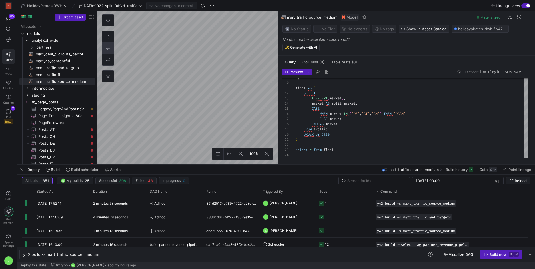
scroll to position [41, 33]
click at [129, 7] on span "DATA-1922-split-DACH-traffic" at bounding box center [111, 5] width 54 height 5
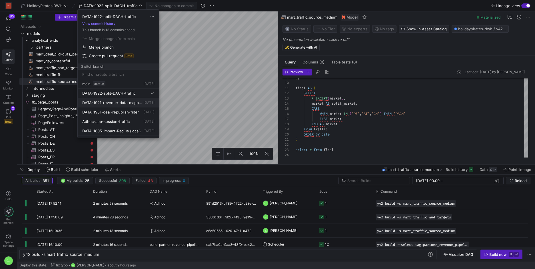
scroll to position [24, 0]
click at [136, 99] on button "Adhoc-app-session-traffic [DATE]" at bounding box center [118, 96] width 81 height 9
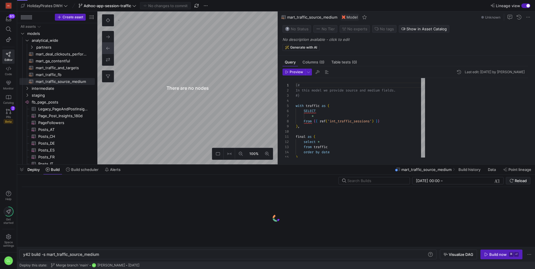
scroll to position [51, 0]
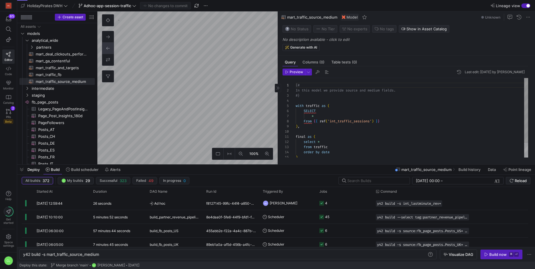
click at [315, 139] on as-split "100% 0 Query Columns (0) Table tests (0) Preview Last edit: [DATE] by Chayanon …" at bounding box center [315, 87] width 437 height 153
type textarea "y42 build -s stg_app_traffic"
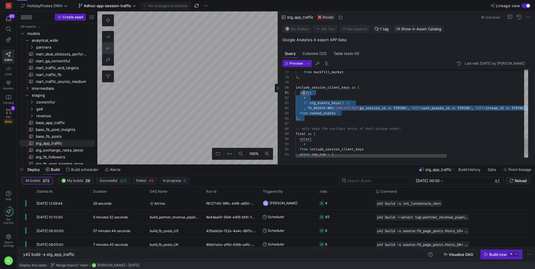
scroll to position [0, 8]
drag, startPoint x: 395, startPoint y: 124, endPoint x: 304, endPoint y: 93, distance: 96.2
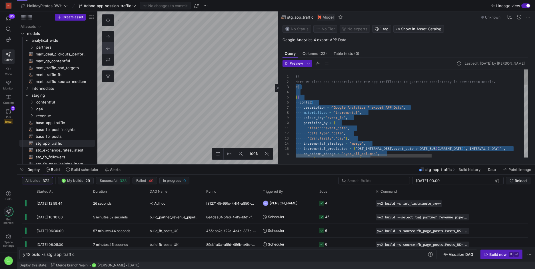
scroll to position [0, 0]
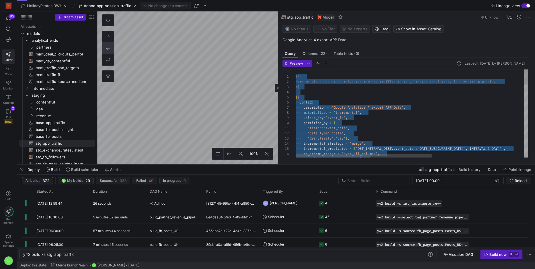
drag, startPoint x: 370, startPoint y: 149, endPoint x: 293, endPoint y: 77, distance: 105.8
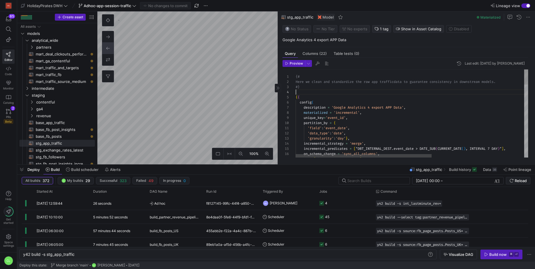
drag, startPoint x: 295, startPoint y: 77, endPoint x: 330, endPoint y: 97, distance: 40.2
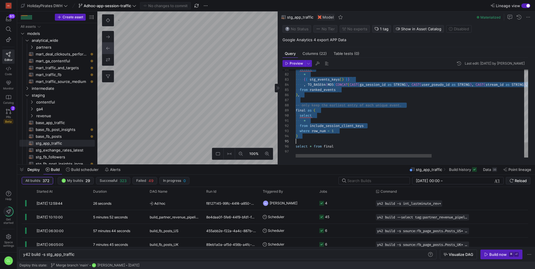
scroll to position [0, 39]
drag, startPoint x: 295, startPoint y: 77, endPoint x: 346, endPoint y: 144, distance: 84.5
type textarea "* from include_session_client_keys where row_num = 1 ) select * from final"
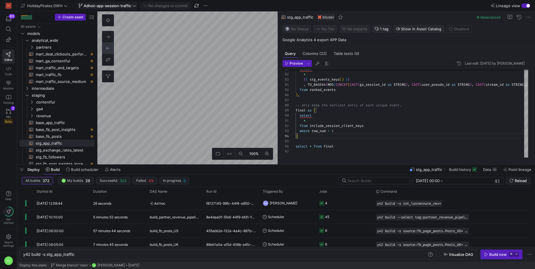
click at [118, 9] on button "Adhoc-app-session-traffic" at bounding box center [107, 5] width 61 height 7
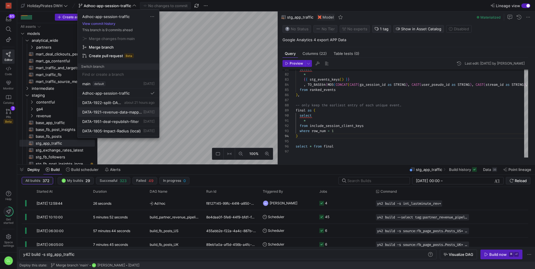
scroll to position [29, 0]
click at [131, 92] on span "DATA-1951-deal-republish-filter" at bounding box center [110, 92] width 57 height 5
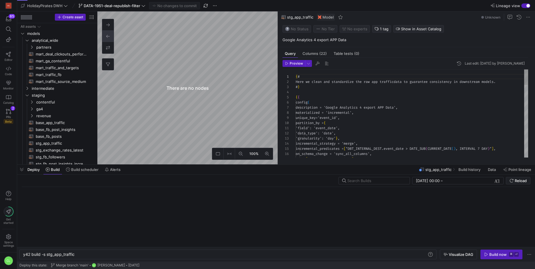
scroll to position [51, 0]
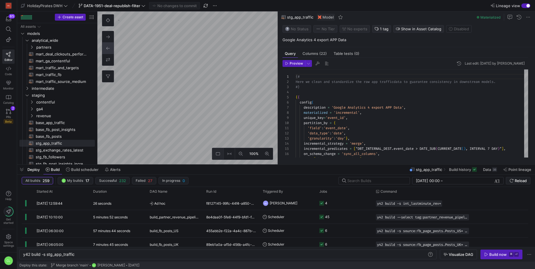
type textarea "y42 build -s int_contentful_with_changes"
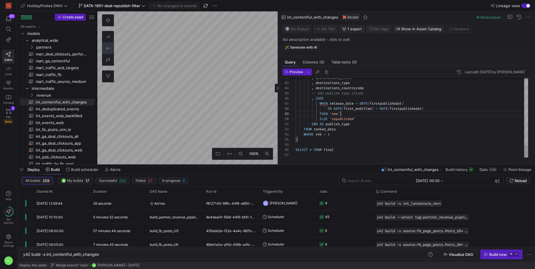
scroll to position [31, 113]
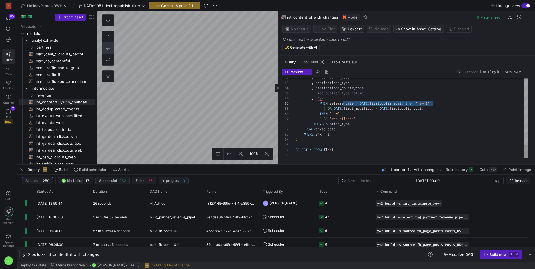
scroll to position [31, 55]
drag, startPoint x: 443, startPoint y: 103, endPoint x: 351, endPoint y: 105, distance: 91.4
drag, startPoint x: 335, startPoint y: 109, endPoint x: 431, endPoint y: 109, distance: 95.9
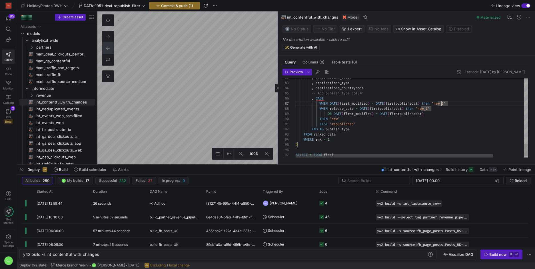
drag, startPoint x: 440, startPoint y: 116, endPoint x: 327, endPoint y: 114, distance: 112.5
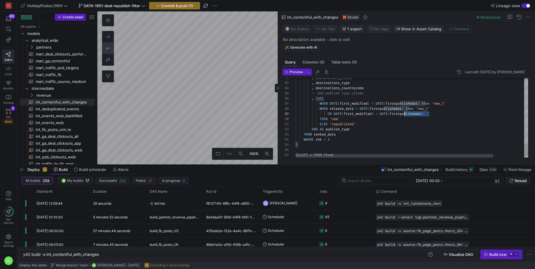
drag, startPoint x: 439, startPoint y: 112, endPoint x: 353, endPoint y: 112, distance: 86.2
drag, startPoint x: 376, startPoint y: 118, endPoint x: 276, endPoint y: 112, distance: 99.5
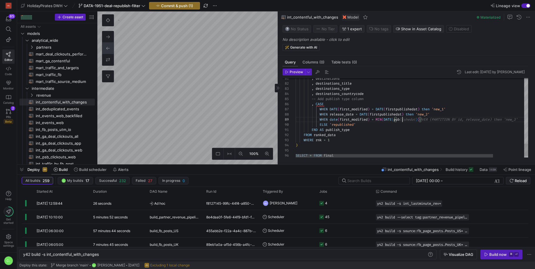
scroll to position [41, 230]
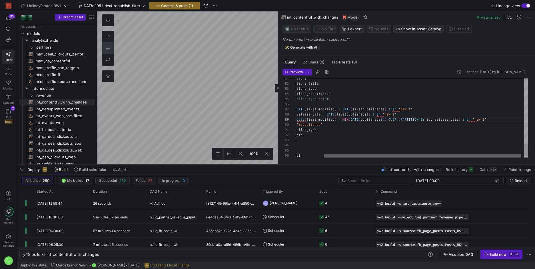
click at [498, 154] on div at bounding box center [422, 155] width 197 height 3
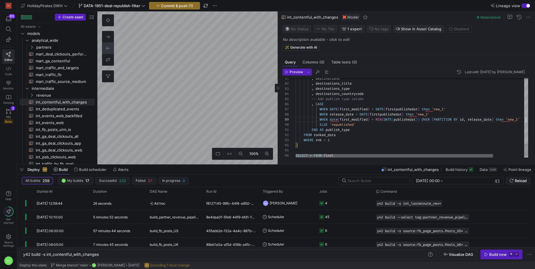
click at [395, 154] on div at bounding box center [393, 155] width 197 height 3
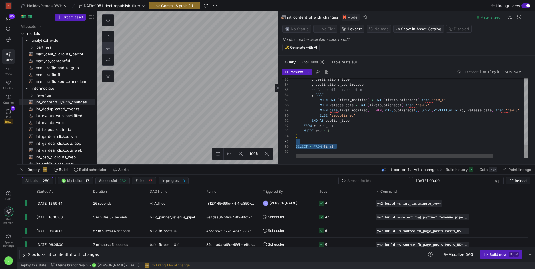
scroll to position [15, 2]
drag, startPoint x: 385, startPoint y: 150, endPoint x: 349, endPoint y: 134, distance: 39.4
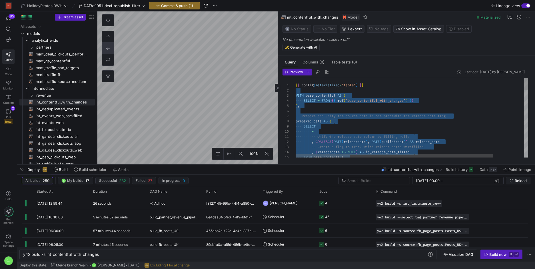
scroll to position [0, 0]
drag, startPoint x: 390, startPoint y: 148, endPoint x: 294, endPoint y: 86, distance: 114.3
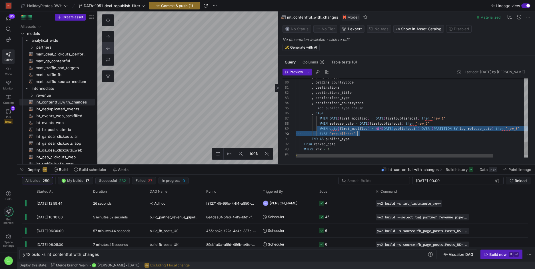
drag, startPoint x: 324, startPoint y: 128, endPoint x: 419, endPoint y: 130, distance: 94.5
drag, startPoint x: 321, startPoint y: 129, endPoint x: 504, endPoint y: 131, distance: 183.0
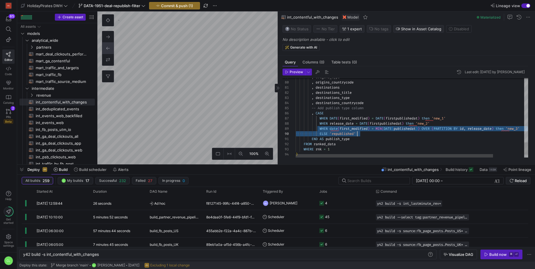
drag, startPoint x: 521, startPoint y: 129, endPoint x: 400, endPoint y: 130, distance: 120.5
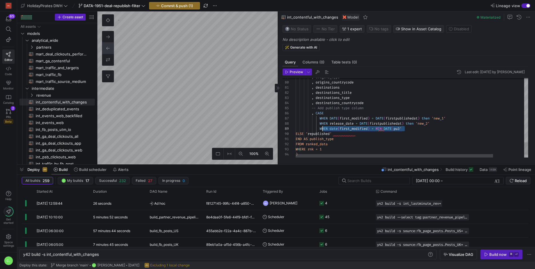
drag, startPoint x: 422, startPoint y: 129, endPoint x: 321, endPoint y: 128, distance: 100.8
type textarea ", destinations , destinations_title , destinations_type , destinations_countryc…"
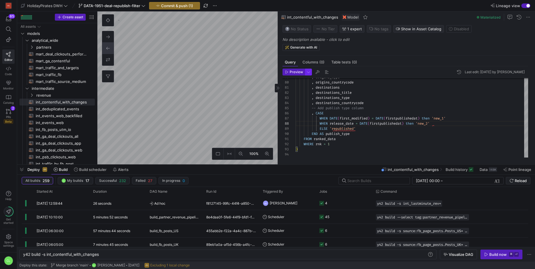
click at [308, 70] on span "button" at bounding box center [308, 72] width 6 height 6
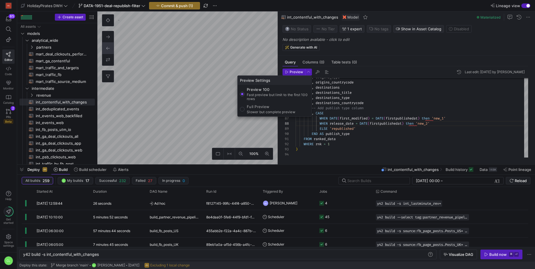
click at [277, 112] on p "Slower but complete preview" at bounding box center [271, 112] width 49 height 4
click at [244, 111] on input "Full Preview Slower but complete preview" at bounding box center [242, 109] width 5 height 5
radio input "true"
click at [297, 71] on div at bounding box center [267, 134] width 535 height 269
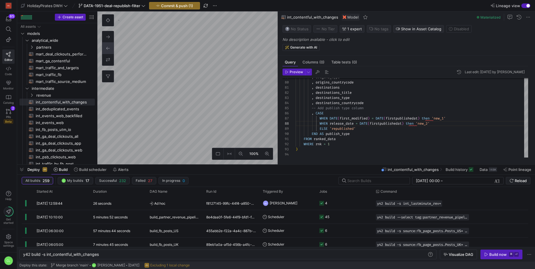
click at [297, 71] on span "Preview" at bounding box center [295, 72] width 13 height 4
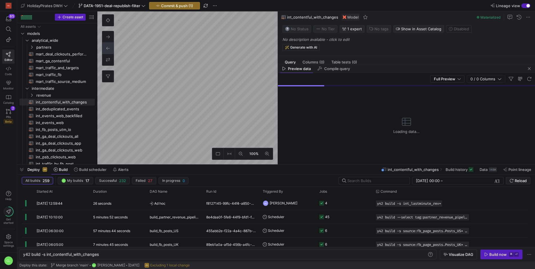
click at [321, 166] on div "Deploy Build Build scheduler Alerts int_contentful_with_changes Build history D…" at bounding box center [276, 169] width 518 height 10
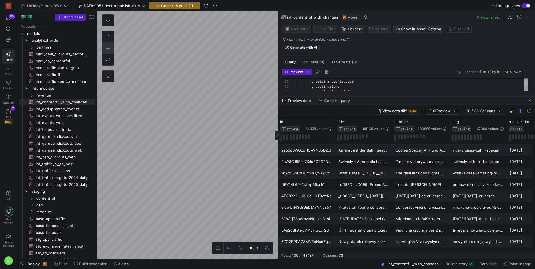
drag, startPoint x: 410, startPoint y: 158, endPoint x: 431, endPoint y: 91, distance: 70.2
click at [431, 95] on div at bounding box center [406, 96] width 257 height 2
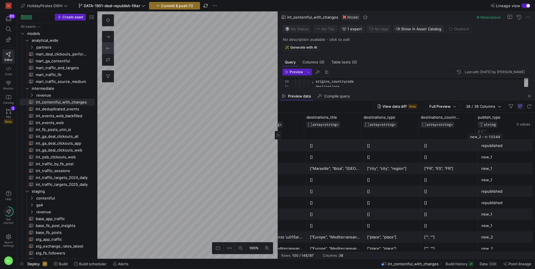
click at [510, 155] on div "new_1" at bounding box center [506, 156] width 50 height 11
click at [478, 133] on button at bounding box center [479, 133] width 2 height 7
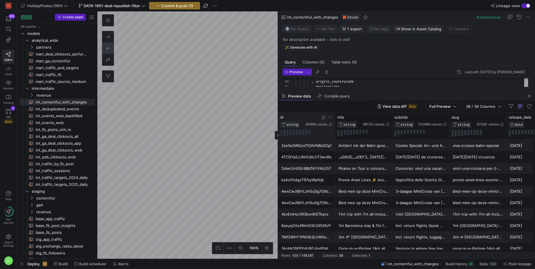
click at [325, 120] on div "64998 values" at bounding box center [318, 121] width 27 height 12
click at [325, 119] on div at bounding box center [323, 117] width 5 height 5
click at [367, 154] on div "3 nights in [GEOGRAPHIC_DATA] at [GEOGRAPHIC_DATA] with flights _uD83C__uDDE6__…" at bounding box center [363, 156] width 50 height 11
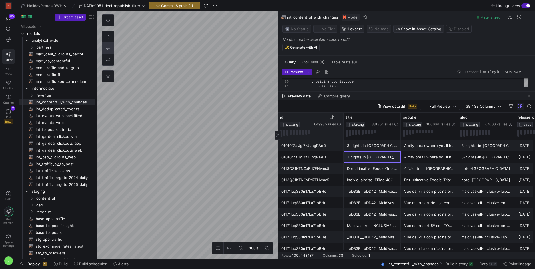
drag, startPoint x: 334, startPoint y: 116, endPoint x: 343, endPoint y: 116, distance: 8.6
click at [343, 116] on div at bounding box center [343, 125] width 2 height 27
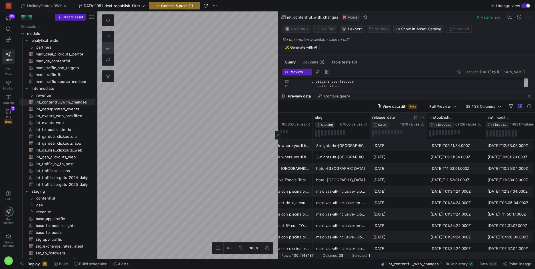
click at [421, 115] on icon at bounding box center [422, 117] width 5 height 5
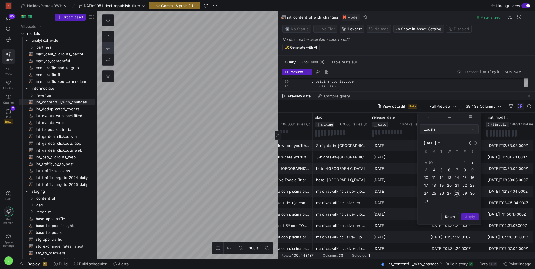
click at [434, 128] on span "Equals" at bounding box center [429, 129] width 12 height 5
click at [404, 165] on div at bounding box center [267, 134] width 535 height 269
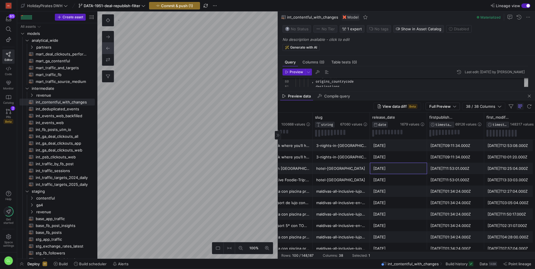
click at [404, 163] on div "[DATE]" at bounding box center [398, 168] width 50 height 11
click at [412, 157] on div "[DATE]" at bounding box center [398, 156] width 50 height 11
drag, startPoint x: 482, startPoint y: 118, endPoint x: 485, endPoint y: 116, distance: 3.2
click at [485, 116] on div "firstpublishedat TIMESTAMP 69126 values" at bounding box center [512, 125] width 57 height 27
drag, startPoint x: 489, startPoint y: 118, endPoint x: 468, endPoint y: 118, distance: 21.1
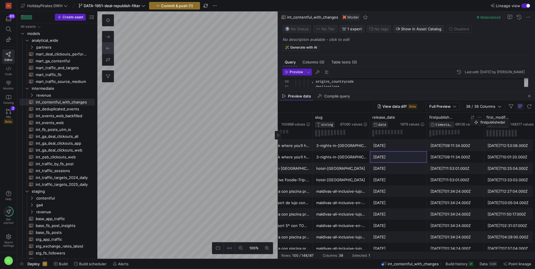
click at [468, 118] on div "firstpublishedat TIMESTAMP 69126 values" at bounding box center [455, 121] width 52 height 13
drag, startPoint x: 483, startPoint y: 118, endPoint x: 490, endPoint y: 118, distance: 7.4
click at [490, 118] on div at bounding box center [491, 125] width 2 height 27
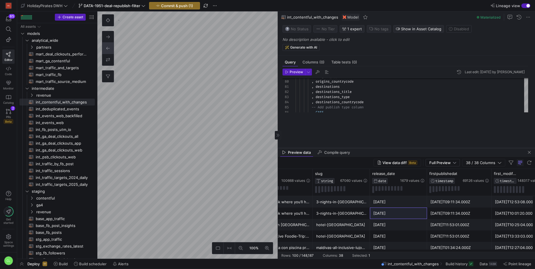
drag, startPoint x: 418, startPoint y: 91, endPoint x: 411, endPoint y: 148, distance: 56.6
click at [411, 148] on div at bounding box center [406, 148] width 257 height 2
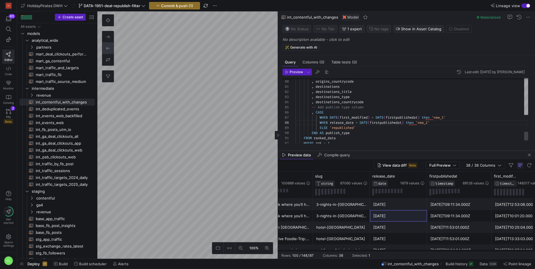
drag, startPoint x: 411, startPoint y: 148, endPoint x: 407, endPoint y: 150, distance: 5.0
click at [407, 150] on div at bounding box center [406, 150] width 257 height 2
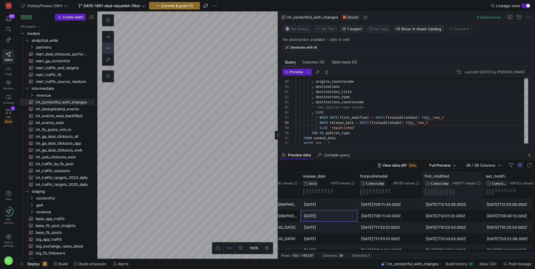
drag, startPoint x: 478, startPoint y: 176, endPoint x: 482, endPoint y: 174, distance: 4.5
click at [482, 174] on div at bounding box center [483, 184] width 2 height 27
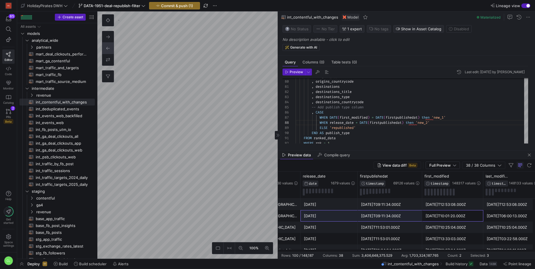
drag, startPoint x: 446, startPoint y: 214, endPoint x: 335, endPoint y: 214, distance: 110.5
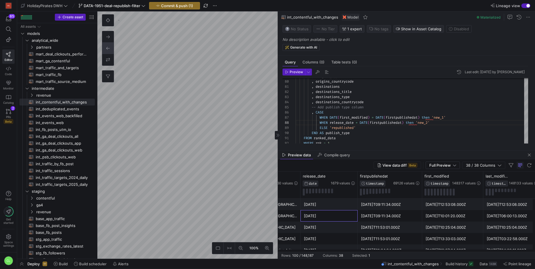
click at [335, 214] on div "[DATE]" at bounding box center [329, 215] width 50 height 11
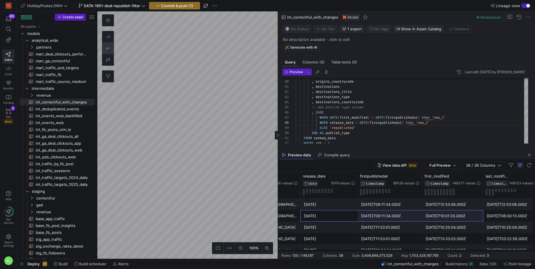
drag, startPoint x: 335, startPoint y: 214, endPoint x: 458, endPoint y: 214, distance: 122.5
click at [458, 214] on div "[DATE]T10:01:20.000Z" at bounding box center [452, 215] width 54 height 11
drag, startPoint x: 458, startPoint y: 214, endPoint x: 349, endPoint y: 212, distance: 108.8
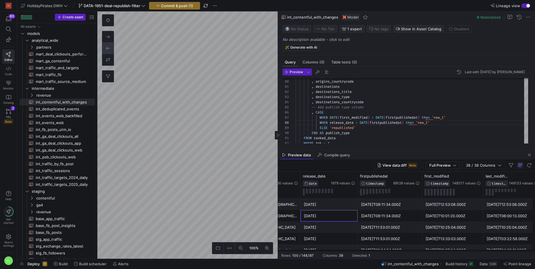
click at [349, 212] on div "[DATE]" at bounding box center [329, 215] width 50 height 11
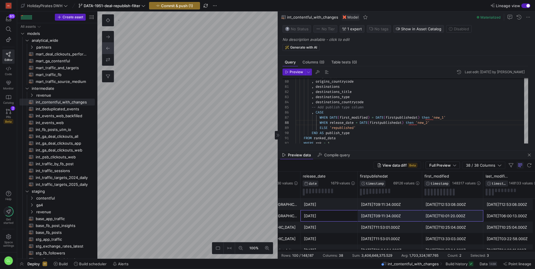
drag, startPoint x: 341, startPoint y: 213, endPoint x: 439, endPoint y: 211, distance: 97.9
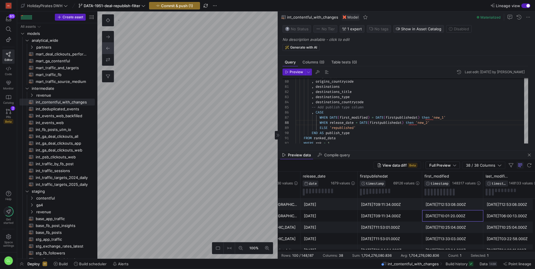
click at [439, 211] on div "[DATE]T10:01:20.000Z" at bounding box center [452, 215] width 54 height 11
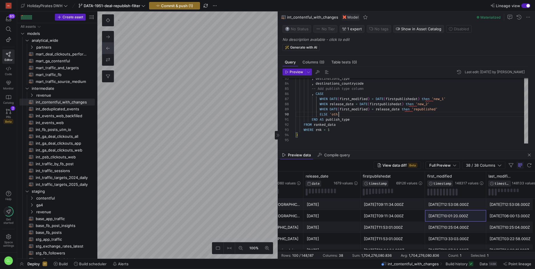
scroll to position [46, 47]
click at [302, 73] on span "button" at bounding box center [294, 72] width 22 height 6
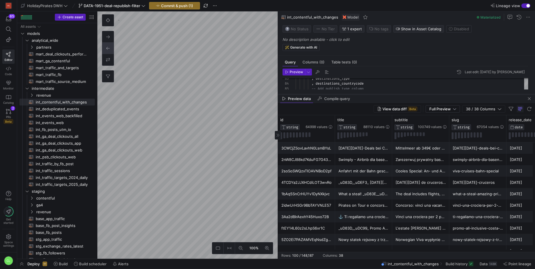
drag, startPoint x: 402, startPoint y: 136, endPoint x: 418, endPoint y: 91, distance: 47.9
click at [418, 93] on div at bounding box center [406, 94] width 257 height 2
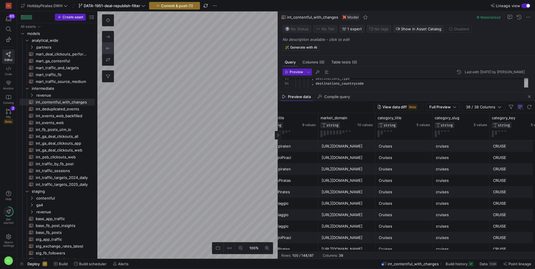
scroll to position [0, 631]
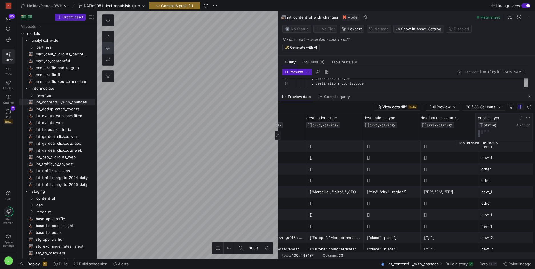
click at [478, 132] on button at bounding box center [479, 133] width 2 height 7
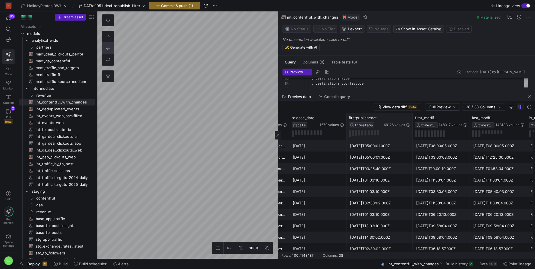
drag, startPoint x: 402, startPoint y: 116, endPoint x: 411, endPoint y: 115, distance: 9.2
click at [411, 115] on div at bounding box center [412, 126] width 2 height 27
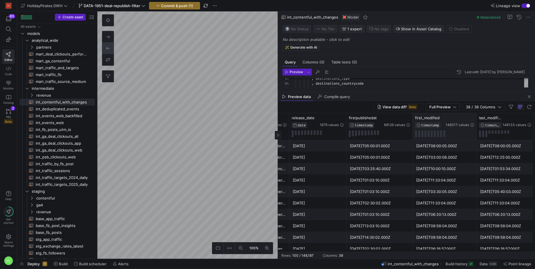
drag, startPoint x: 469, startPoint y: 117, endPoint x: 476, endPoint y: 120, distance: 7.4
click at [476, 120] on div at bounding box center [476, 126] width 2 height 27
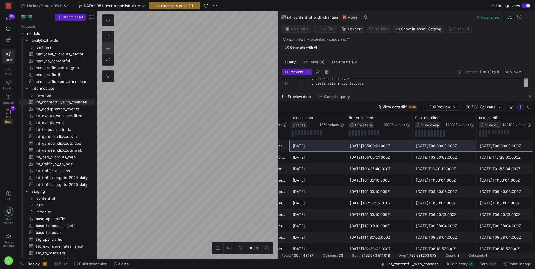
drag, startPoint x: 506, startPoint y: 150, endPoint x: 317, endPoint y: 148, distance: 188.7
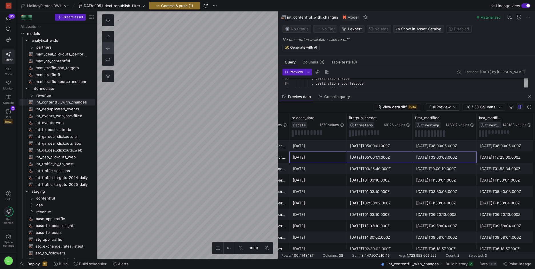
drag, startPoint x: 332, startPoint y: 160, endPoint x: 439, endPoint y: 158, distance: 107.1
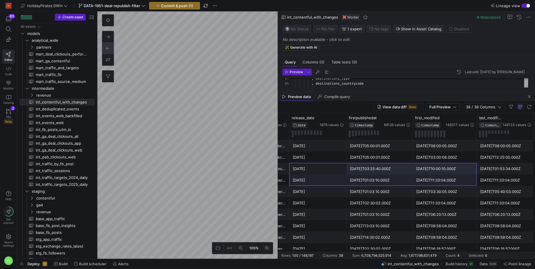
drag, startPoint x: 321, startPoint y: 173, endPoint x: 441, endPoint y: 182, distance: 120.3
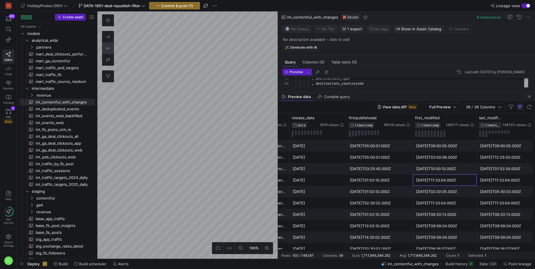
click at [441, 182] on div "[DATE]T11:33:04.000Z" at bounding box center [444, 179] width 57 height 11
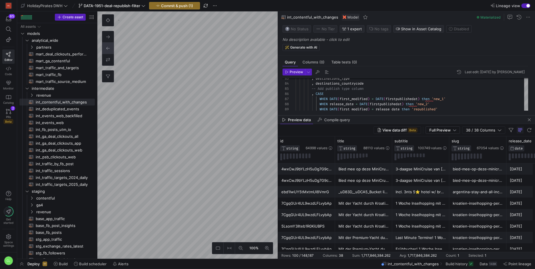
drag, startPoint x: 423, startPoint y: 93, endPoint x: 425, endPoint y: 116, distance: 23.2
click at [425, 116] on div at bounding box center [406, 115] width 257 height 2
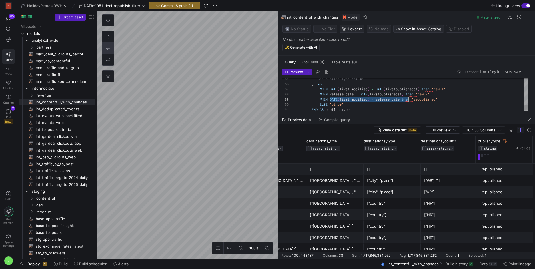
drag, startPoint x: 331, startPoint y: 101, endPoint x: 408, endPoint y: 98, distance: 77.4
drag, startPoint x: 331, startPoint y: 90, endPoint x: 423, endPoint y: 90, distance: 91.9
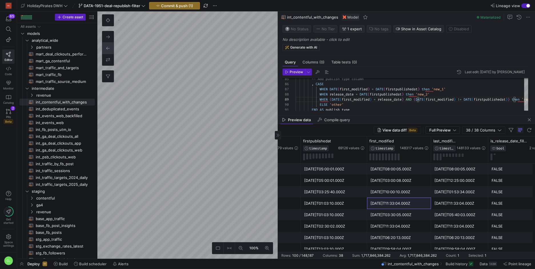
type textarea ", destinations , destinations_title , destinations_type , destinations_countryc…"
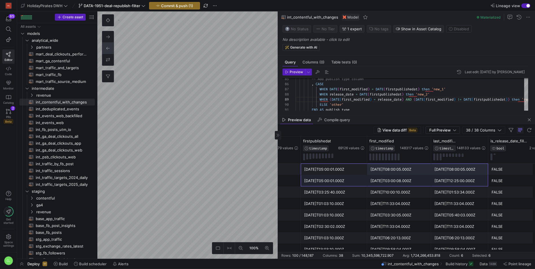
drag, startPoint x: 343, startPoint y: 172, endPoint x: 454, endPoint y: 184, distance: 111.4
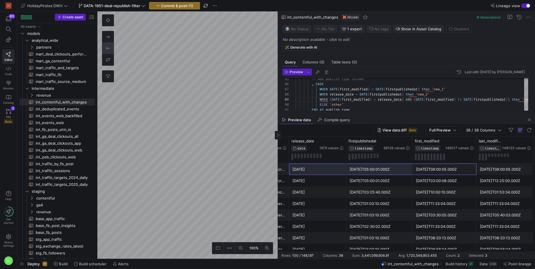
drag, startPoint x: 441, startPoint y: 172, endPoint x: 310, endPoint y: 173, distance: 131.3
click at [310, 173] on div "[DATE]" at bounding box center [317, 169] width 50 height 11
click at [429, 165] on div "[DATE]T08:00:05.000Z" at bounding box center [444, 169] width 57 height 11
drag, startPoint x: 441, startPoint y: 169, endPoint x: 435, endPoint y: 170, distance: 6.0
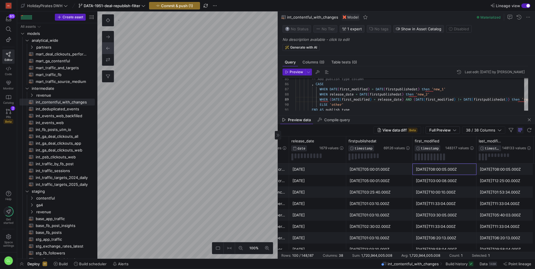
click at [434, 169] on div "[DATE]T08:00:05.000Z" at bounding box center [444, 169] width 57 height 11
click at [290, 74] on span "Preview" at bounding box center [295, 72] width 13 height 4
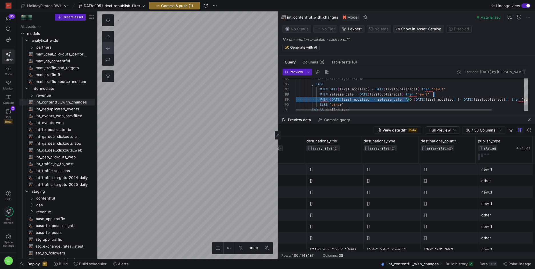
scroll to position [41, 220]
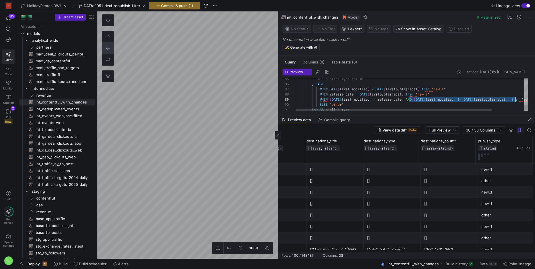
drag, startPoint x: 409, startPoint y: 99, endPoint x: 516, endPoint y: 99, distance: 107.3
type textarea ", destinations , destinations_title , destinations_type , destinations_countryc…"
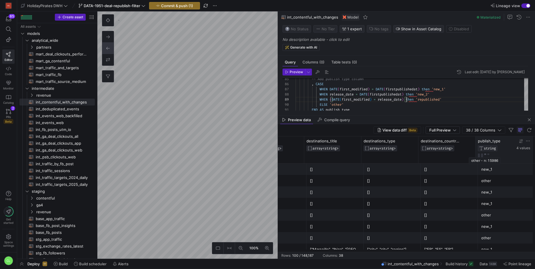
click at [484, 154] on button at bounding box center [485, 153] width 2 height 1
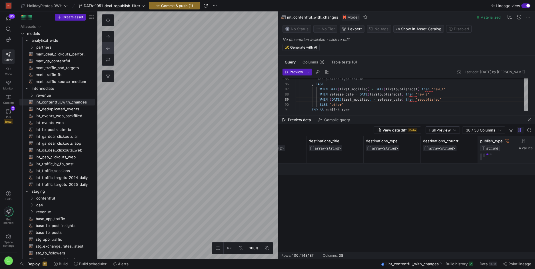
scroll to position [0, 1913]
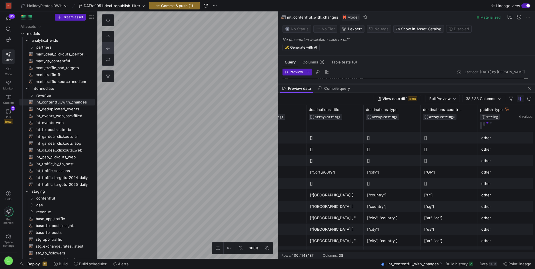
drag, startPoint x: 379, startPoint y: 115, endPoint x: 387, endPoint y: 84, distance: 32.0
click at [387, 84] on div at bounding box center [406, 84] width 257 height 2
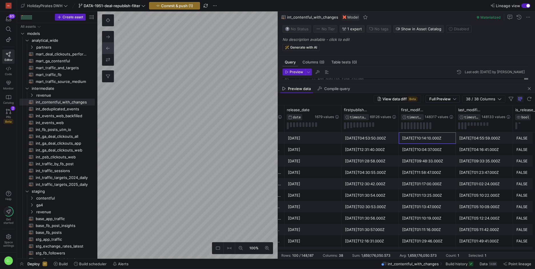
click at [409, 136] on div "[DATE]T10:14:10.000Z" at bounding box center [427, 137] width 50 height 11
drag, startPoint x: 412, startPoint y: 136, endPoint x: 359, endPoint y: 138, distance: 52.5
click at [362, 138] on div "[DATE]T04:53:50.000Z" at bounding box center [370, 137] width 50 height 11
click at [387, 142] on div "[DATE]T04:53:50.000Z" at bounding box center [370, 137] width 50 height 11
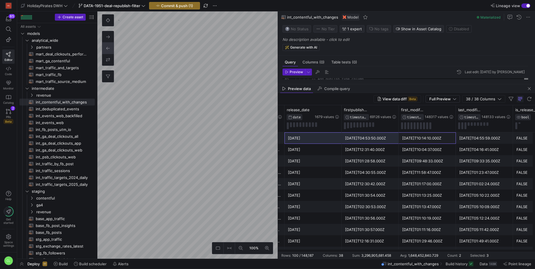
drag, startPoint x: 415, startPoint y: 136, endPoint x: 331, endPoint y: 138, distance: 84.2
drag, startPoint x: 386, startPoint y: 139, endPoint x: 389, endPoint y: 139, distance: 3.2
click at [388, 139] on div "[DATE]T04:53:50.000Z" at bounding box center [370, 137] width 50 height 11
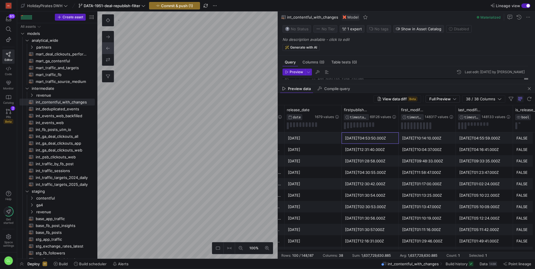
click at [412, 140] on div "[DATE]T10:14:10.000Z" at bounding box center [427, 137] width 50 height 11
